Goal: Use online tool/utility: Utilize a website feature to perform a specific function

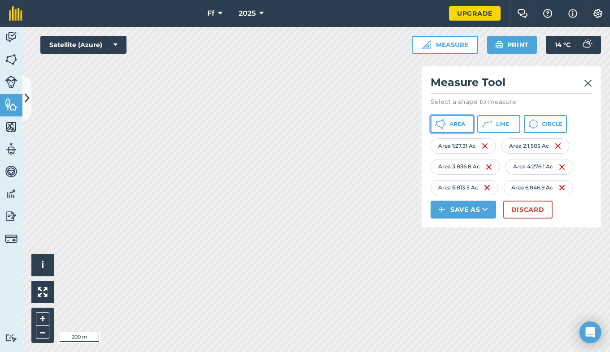
click at [449, 122] on button "Area" at bounding box center [451, 124] width 43 height 18
click at [246, 352] on html "Ff 2025 Upgrade Farm Chat Help Info Settings Map printing is not available on o…" at bounding box center [305, 176] width 610 height 352
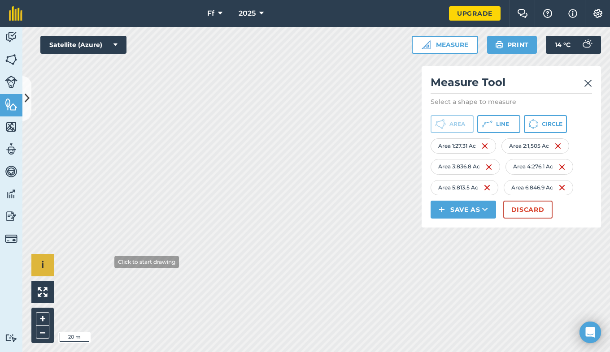
click at [47, 276] on div "Click to start drawing i © 2025 TomTom, Microsoft 20 m + –" at bounding box center [315, 189] width 587 height 325
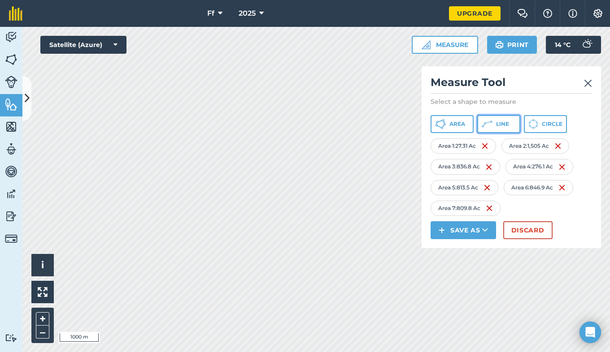
click at [446, 128] on icon at bounding box center [440, 124] width 11 height 11
click at [564, 211] on img at bounding box center [562, 208] width 7 height 11
click at [459, 200] on div "Click to start drawing i © 2025 TomTom, Microsoft 200 m + – Satellite (Azure) M…" at bounding box center [315, 189] width 587 height 325
click at [461, 126] on span "Area" at bounding box center [457, 124] width 16 height 7
click at [445, 127] on icon at bounding box center [440, 124] width 11 height 11
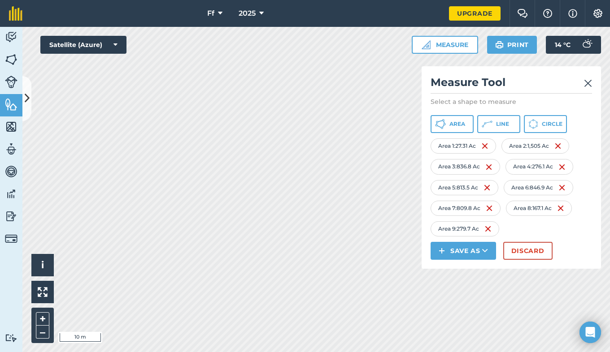
click at [346, 13] on div "Ff 2025 Upgrade Farm Chat Help Info Settings Map printing is not available on o…" at bounding box center [305, 176] width 610 height 352
click at [323, 26] on div "Ff 2025 Upgrade Farm Chat Help Info Settings Map printing is not available on o…" at bounding box center [305, 176] width 610 height 352
click at [486, 145] on img at bounding box center [484, 146] width 7 height 11
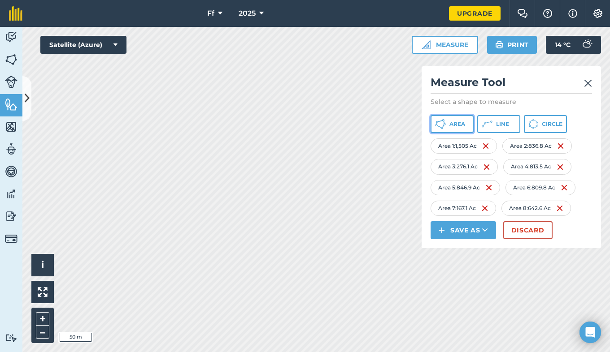
click at [449, 125] on button "Area" at bounding box center [451, 124] width 43 height 18
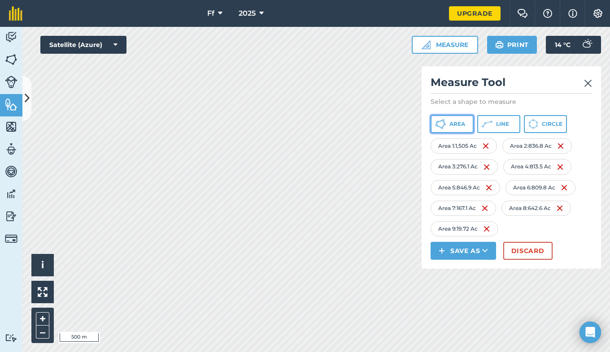
click at [452, 129] on button "Area" at bounding box center [451, 124] width 43 height 18
click at [273, 352] on html "Ff 2025 Upgrade Farm Chat Help Info Settings Map printing is not available on o…" at bounding box center [305, 176] width 610 height 352
